Goal: Transaction & Acquisition: Obtain resource

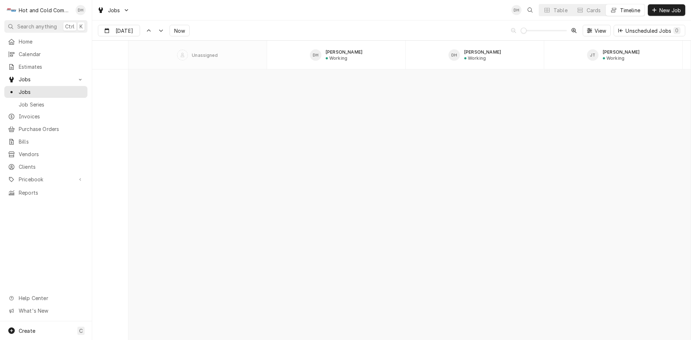
scroll to position [6459, 0]
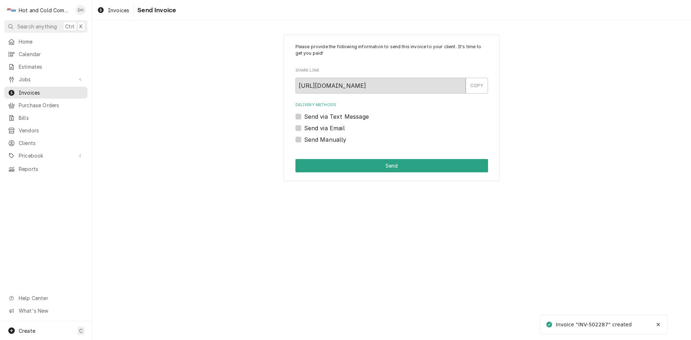
click at [304, 126] on label "Send via Email" at bounding box center [324, 128] width 41 height 9
click at [304, 126] on input "Send via Email" at bounding box center [400, 132] width 193 height 16
checkbox input "true"
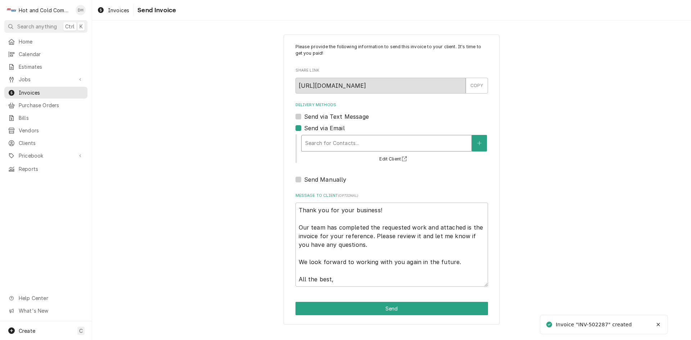
click at [419, 141] on div "Delivery Methods" at bounding box center [386, 143] width 163 height 13
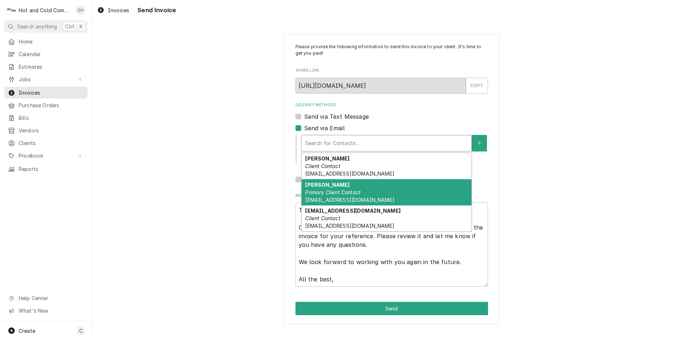
click at [372, 186] on div "Danny Higgins Primary Client Contact dannyhiggins@bartow.org" at bounding box center [387, 192] width 170 height 26
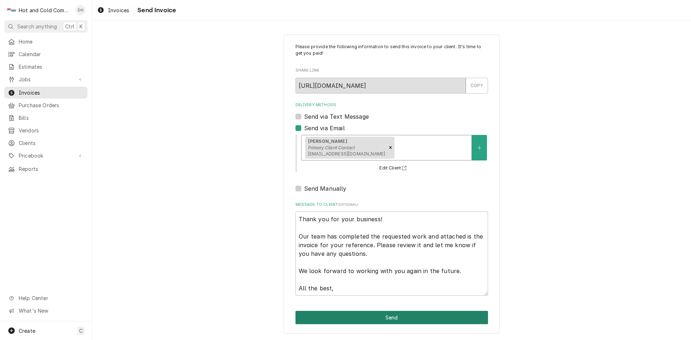
click at [402, 320] on button "Send" at bounding box center [391, 317] width 193 height 13
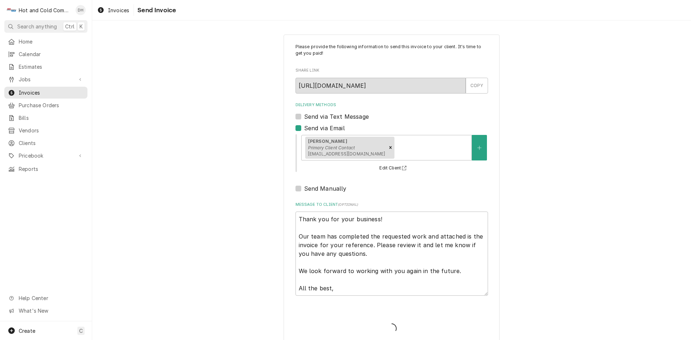
type textarea "x"
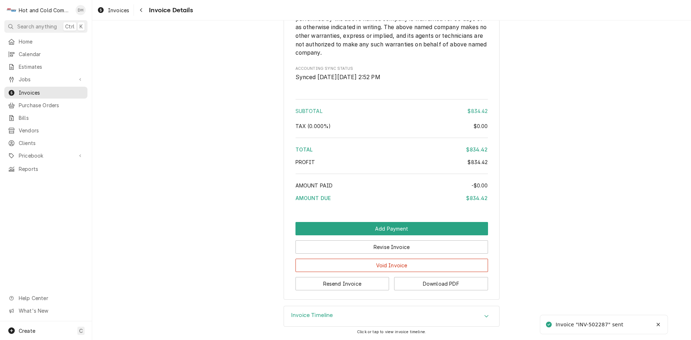
scroll to position [770, 0]
click at [439, 283] on button "Download PDF" at bounding box center [441, 283] width 94 height 13
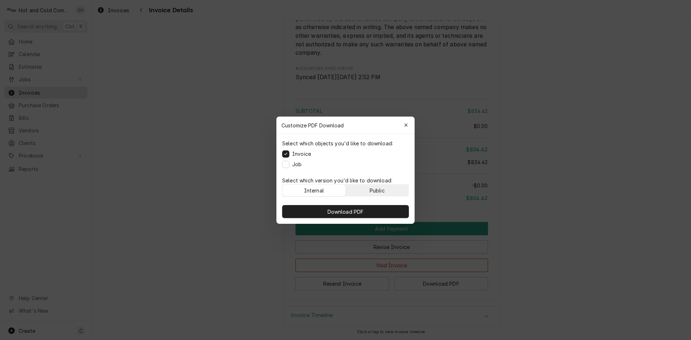
click at [377, 186] on div "Public" at bounding box center [377, 190] width 15 height 8
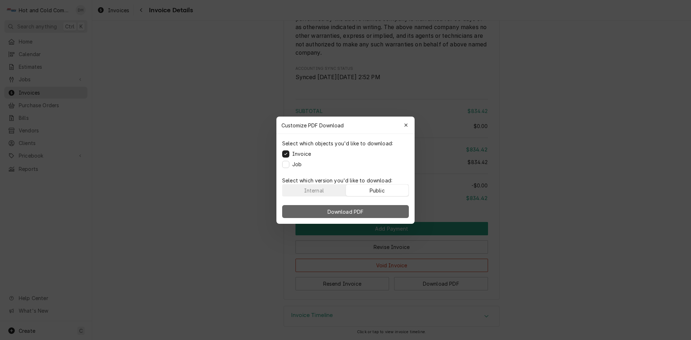
click at [350, 215] on span "Download PDF" at bounding box center [345, 212] width 39 height 8
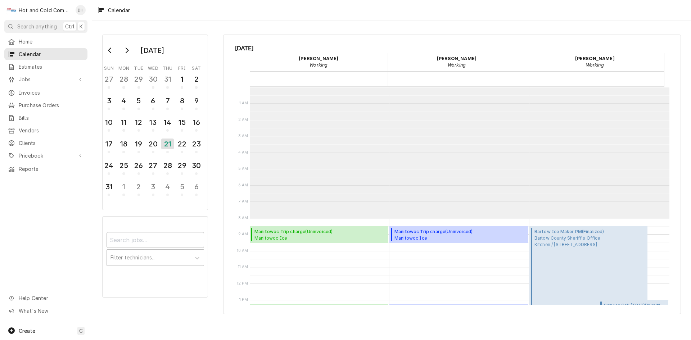
scroll to position [131, 0]
